Goal: Find specific page/section: Find specific page/section

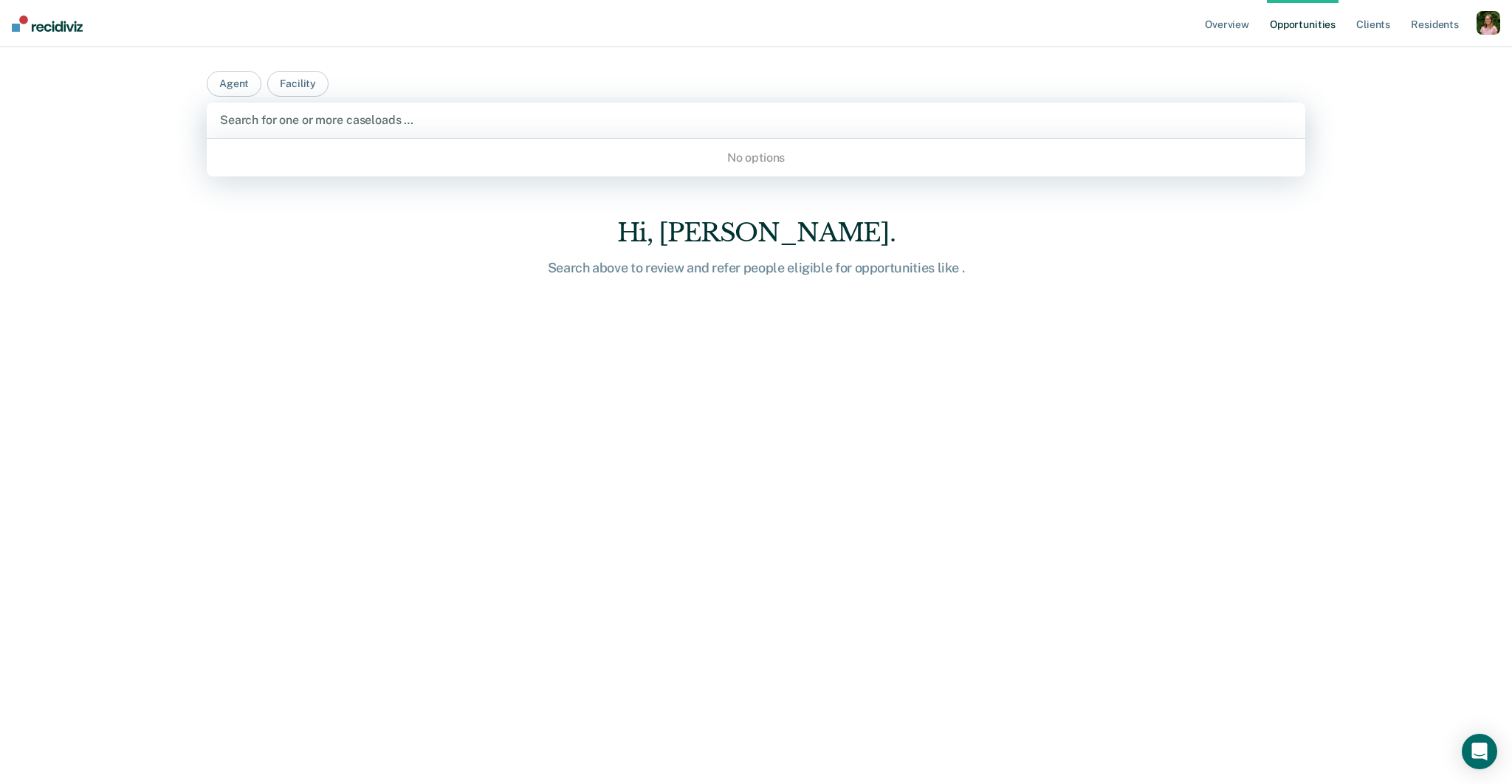
click at [312, 115] on div at bounding box center [755, 120] width 1072 height 17
click at [289, 89] on button "Facility" at bounding box center [298, 84] width 61 height 26
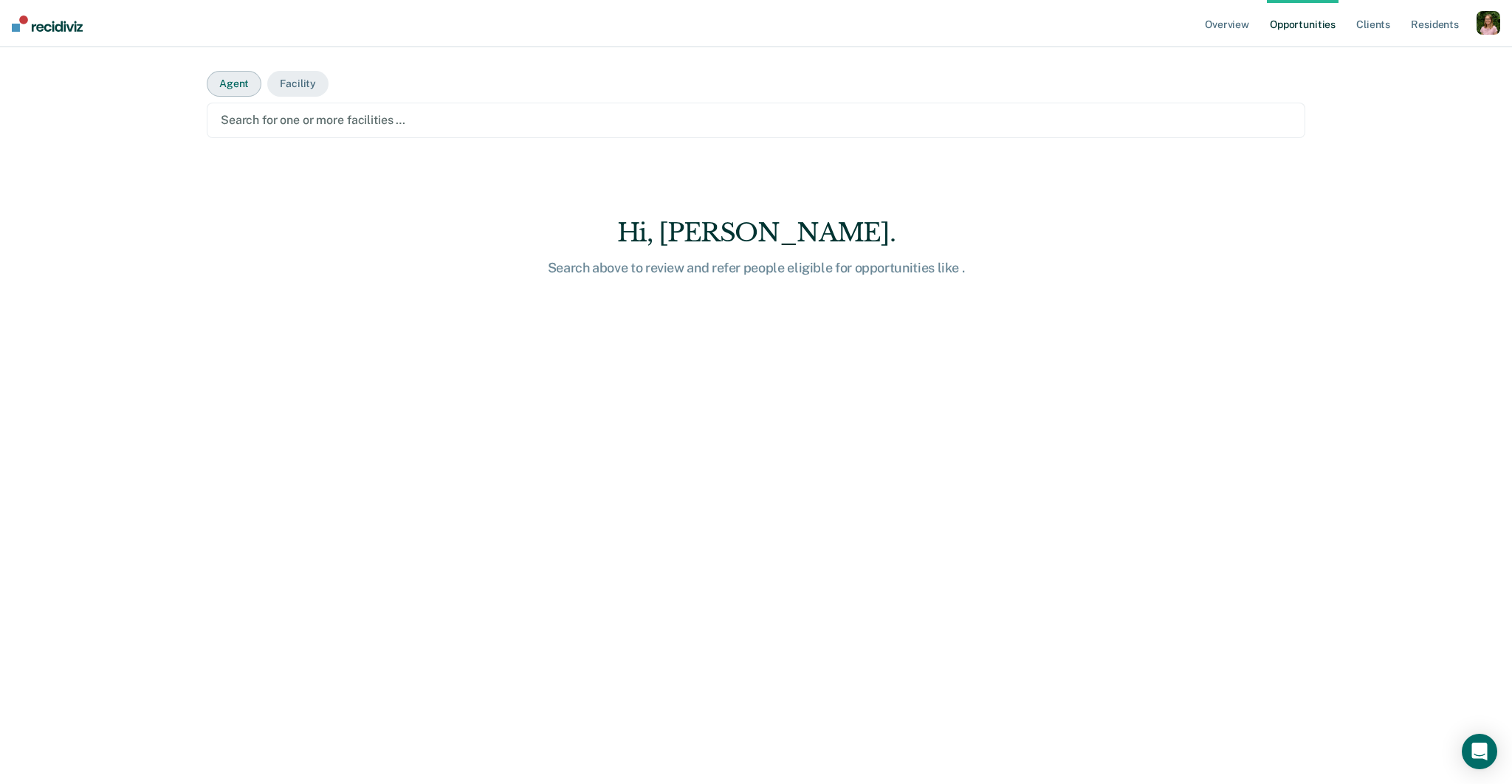
click at [239, 92] on button "Agent" at bounding box center [234, 84] width 54 height 26
click at [306, 88] on button "Facility" at bounding box center [298, 84] width 61 height 26
click at [339, 110] on div "Search for one or more facilities …" at bounding box center [755, 119] width 1073 height 20
